Goal: Communication & Community: Answer question/provide support

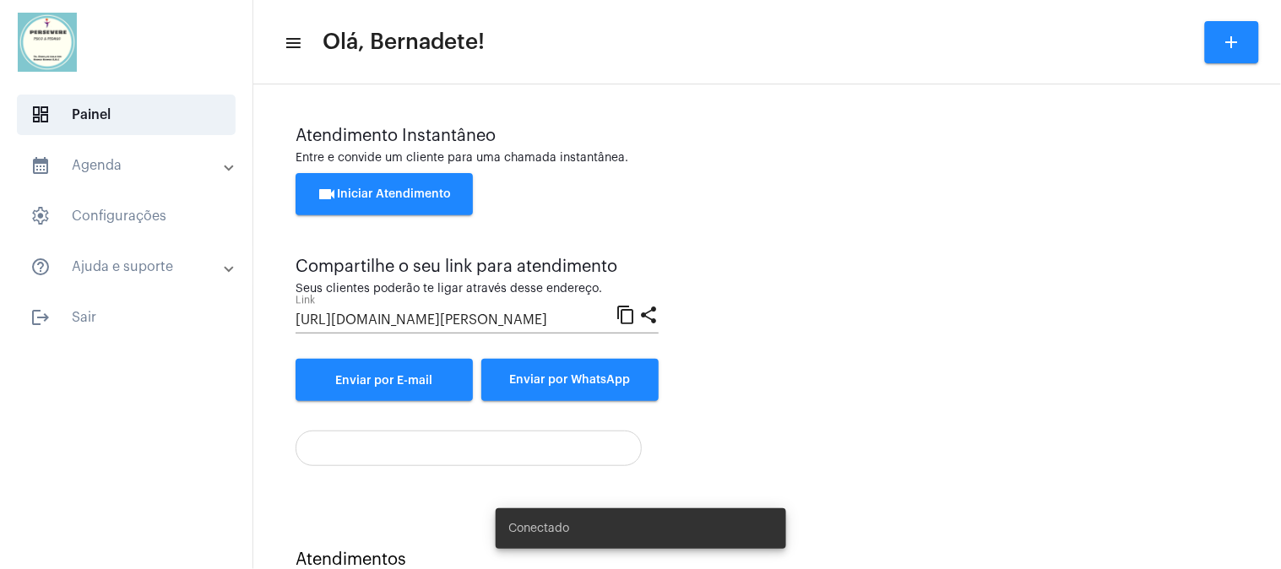
scroll to position [61, 0]
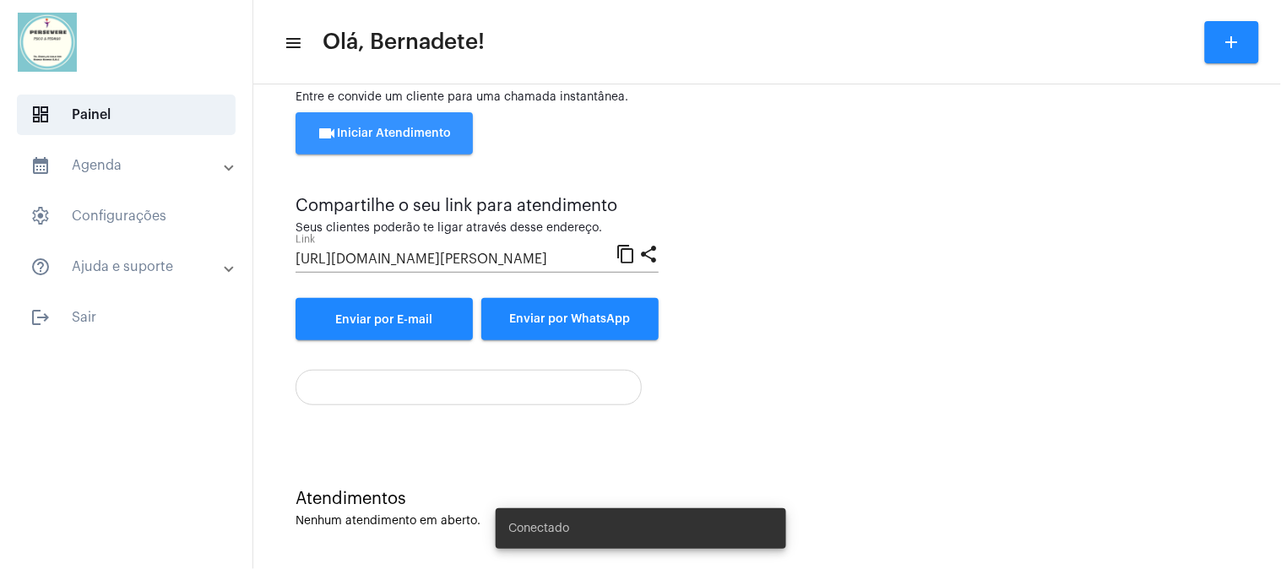
click at [393, 125] on button "videocam Iniciar Atendimento" at bounding box center [383, 133] width 177 height 42
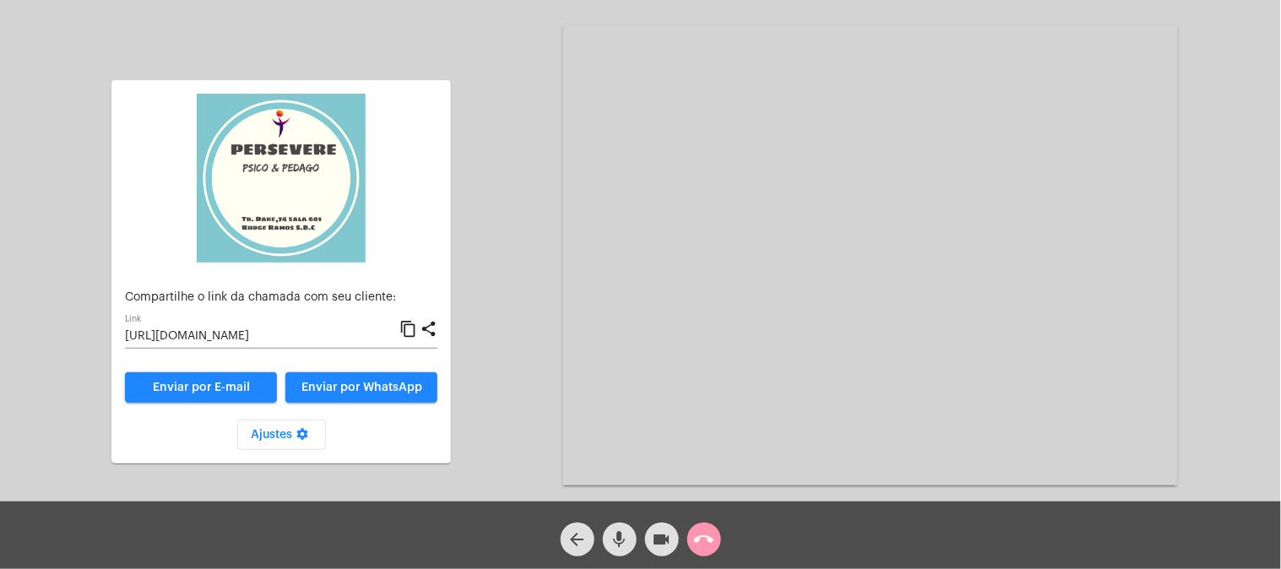
click at [411, 330] on mat-icon "content_copy" at bounding box center [408, 329] width 18 height 20
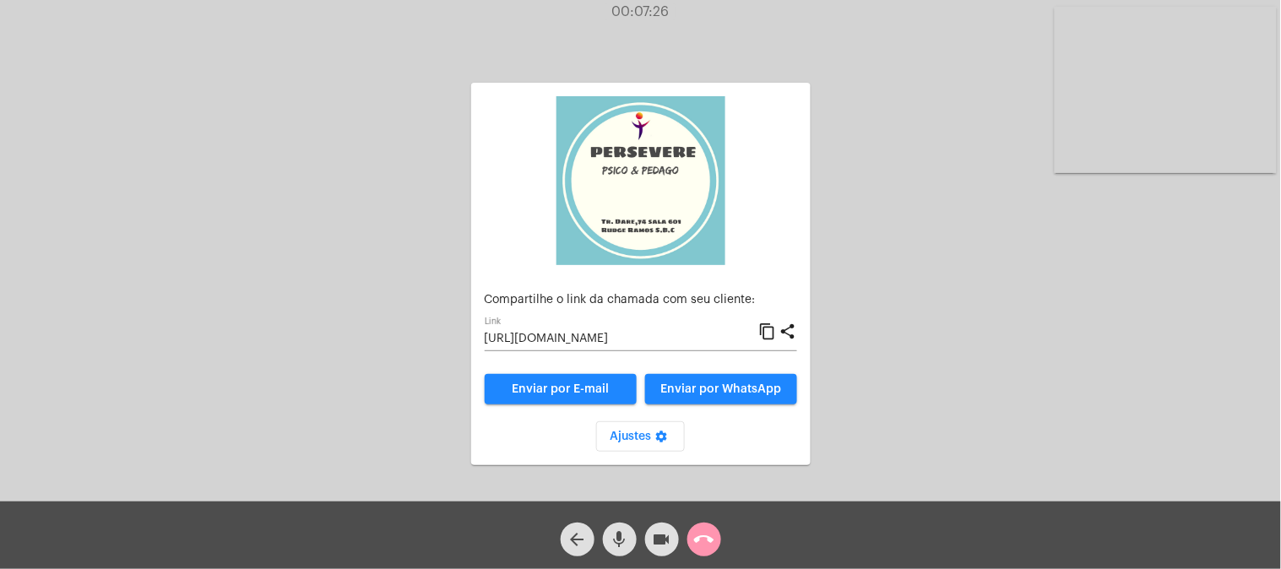
click at [711, 538] on mat-icon "call_end" at bounding box center [704, 539] width 20 height 20
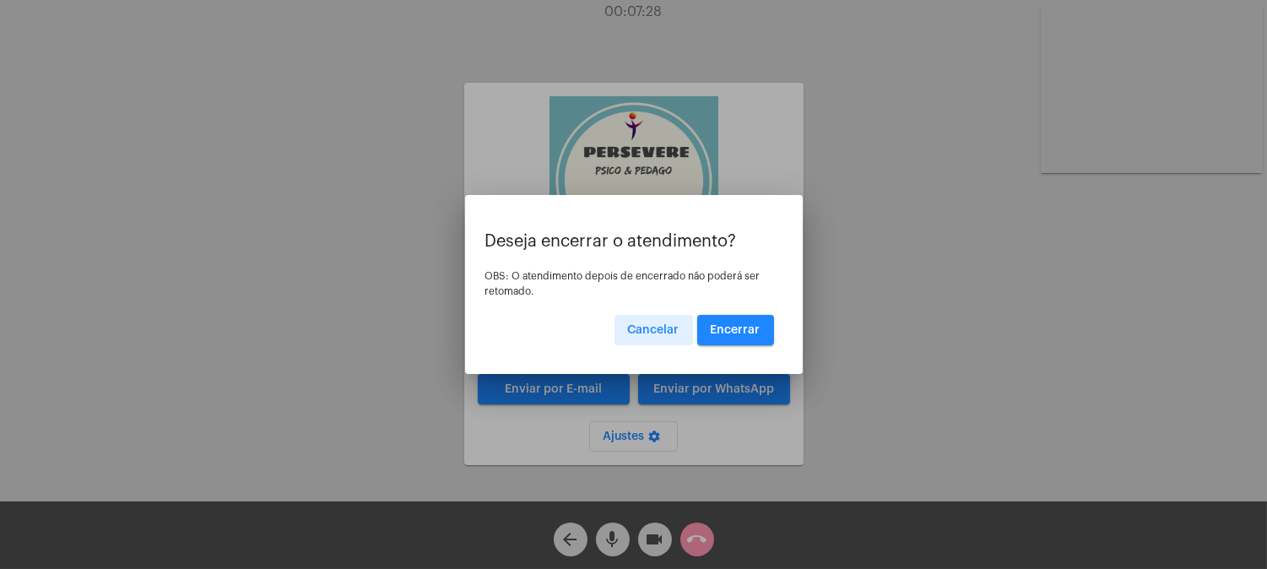
click at [739, 329] on span "Encerrar" at bounding box center [736, 330] width 50 height 12
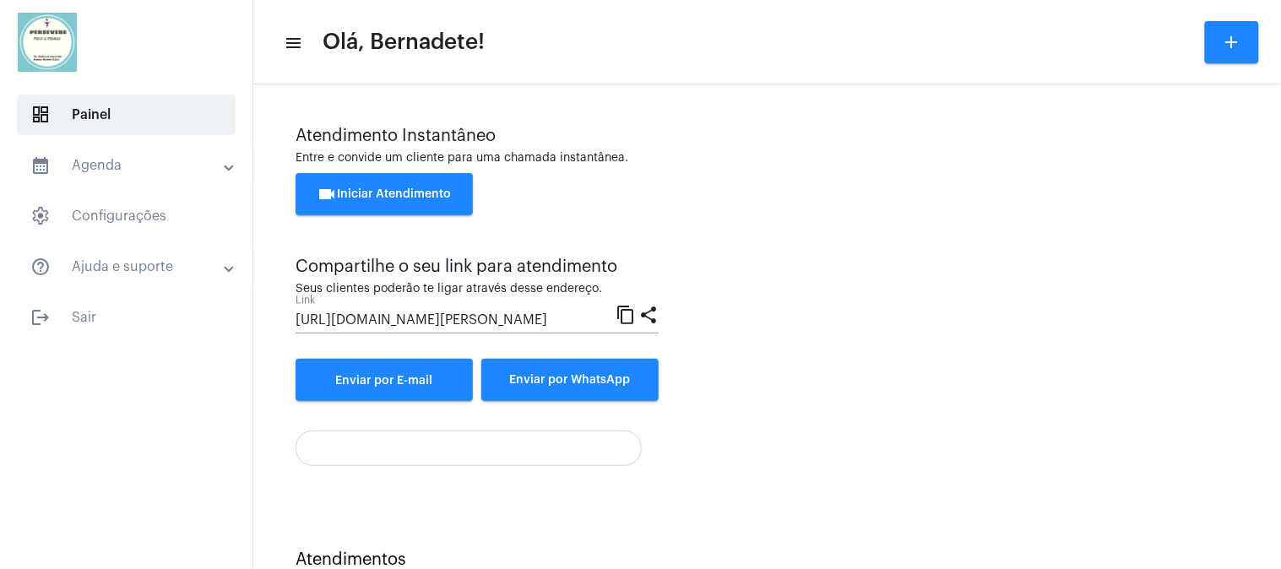
click at [385, 186] on button "videocam Iniciar Atendimento" at bounding box center [383, 194] width 177 height 42
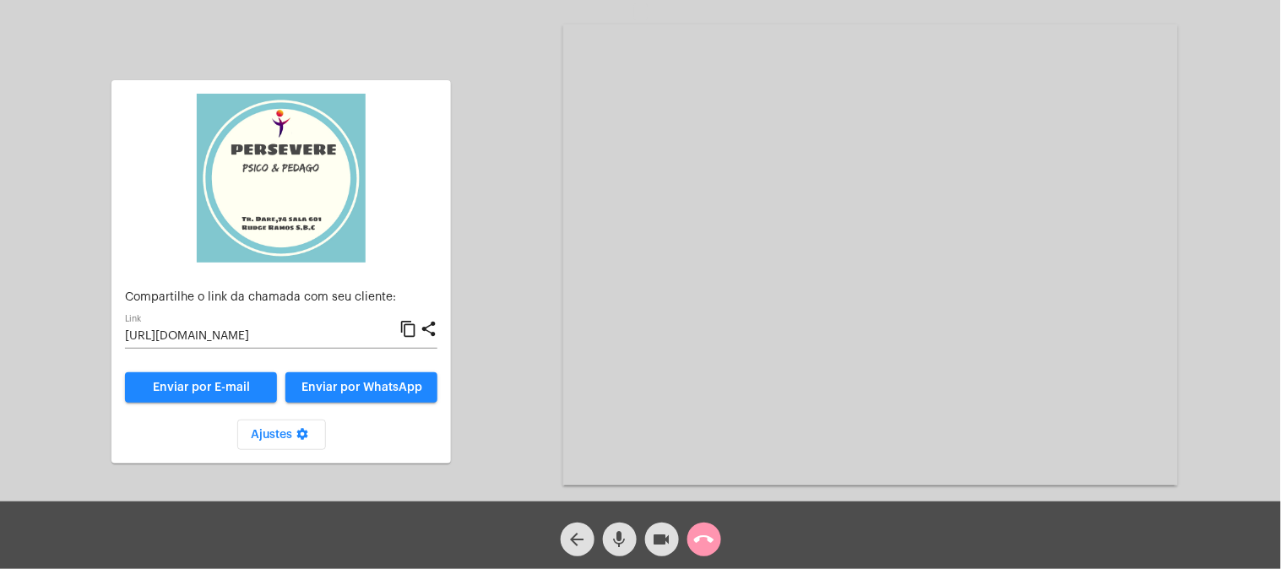
click at [412, 325] on mat-icon "content_copy" at bounding box center [408, 329] width 18 height 20
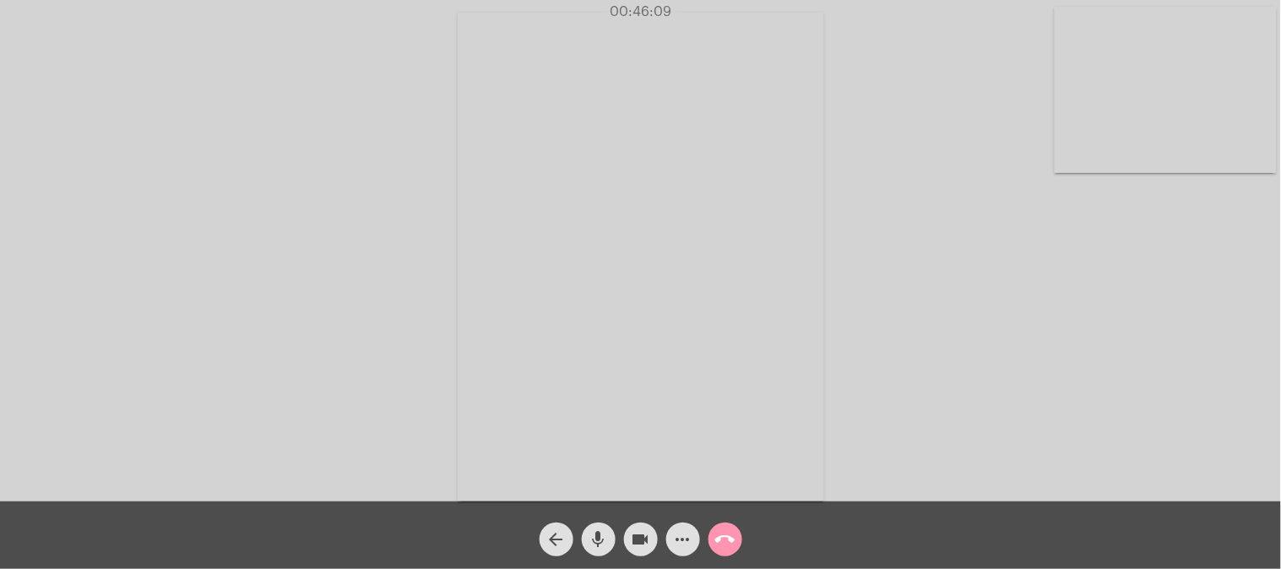
click at [727, 534] on mat-icon "call_end" at bounding box center [725, 539] width 20 height 20
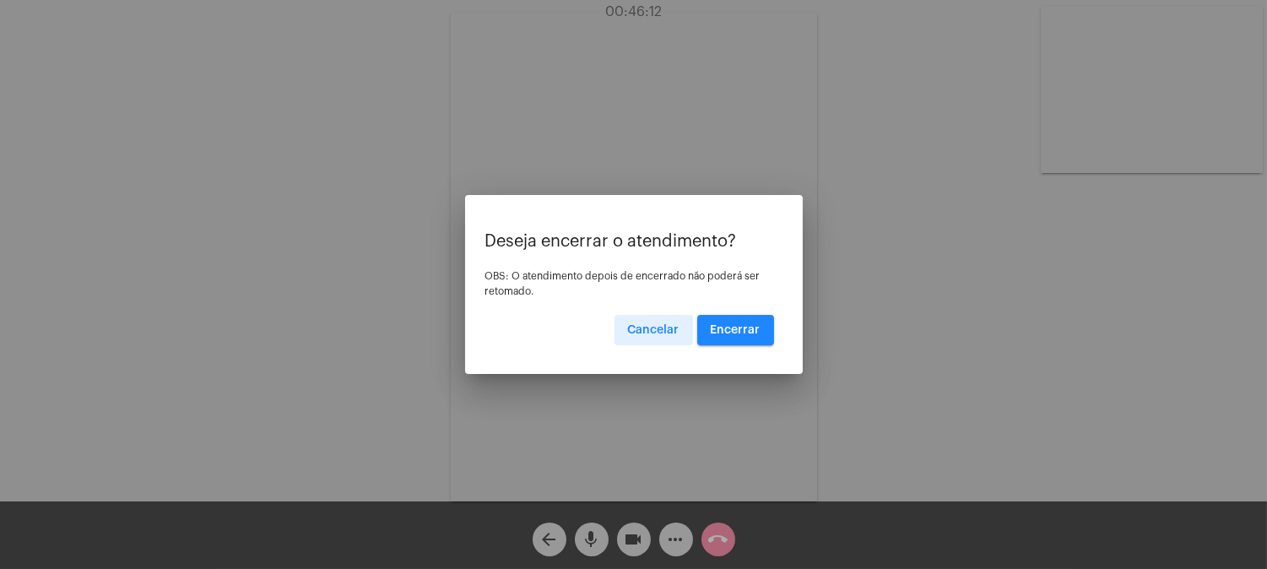
click at [729, 325] on span "Encerrar" at bounding box center [736, 330] width 50 height 12
